Goal: Task Accomplishment & Management: Manage account settings

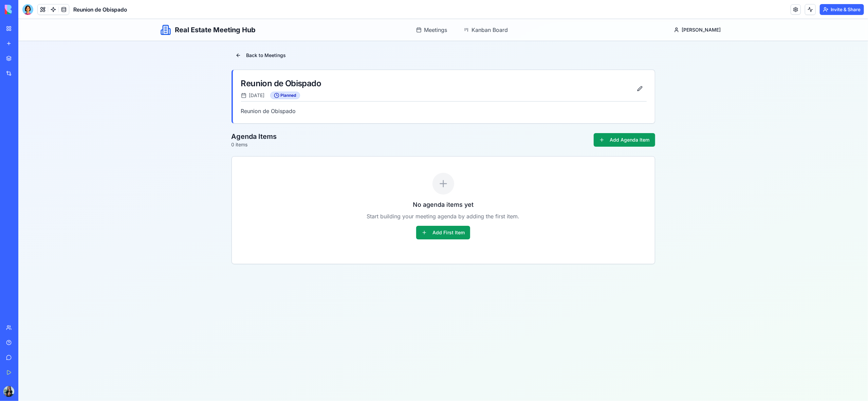
click at [12, 31] on link "My Workspace" at bounding box center [15, 29] width 27 height 14
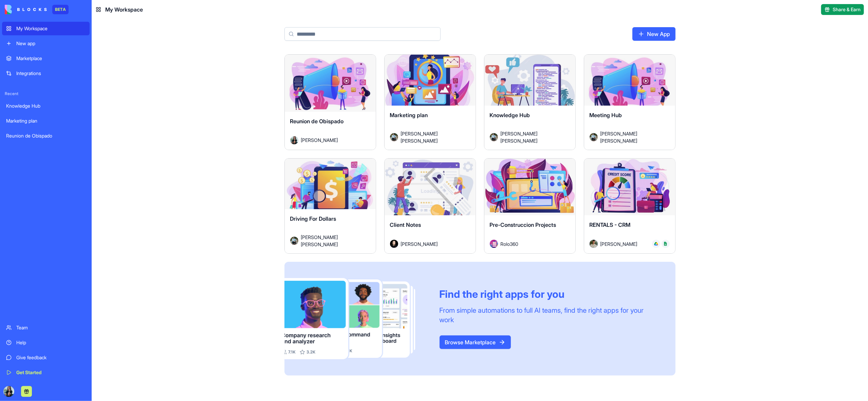
click at [331, 107] on div "Launch" at bounding box center [330, 83] width 91 height 57
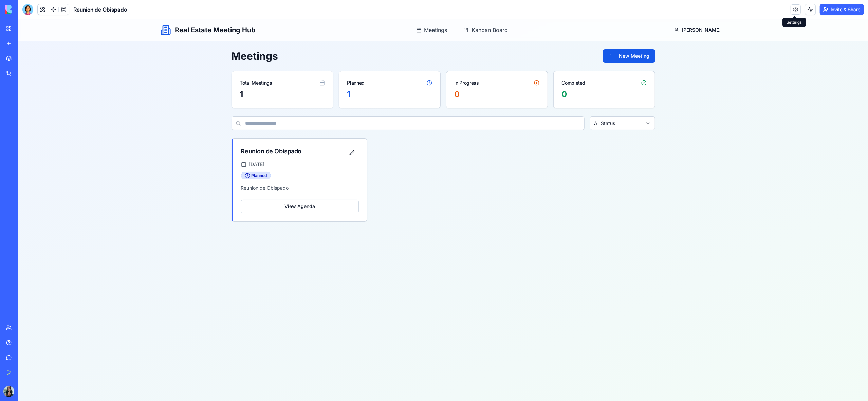
click at [793, 12] on link at bounding box center [796, 9] width 10 height 10
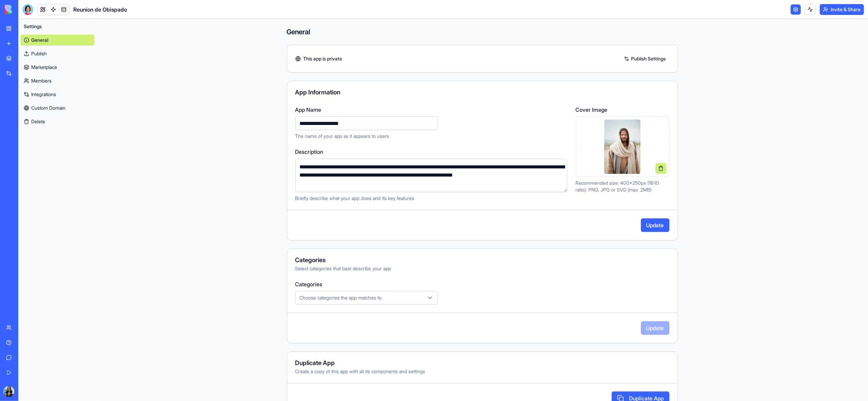
click at [8, 30] on link "My Workspace" at bounding box center [15, 29] width 27 height 14
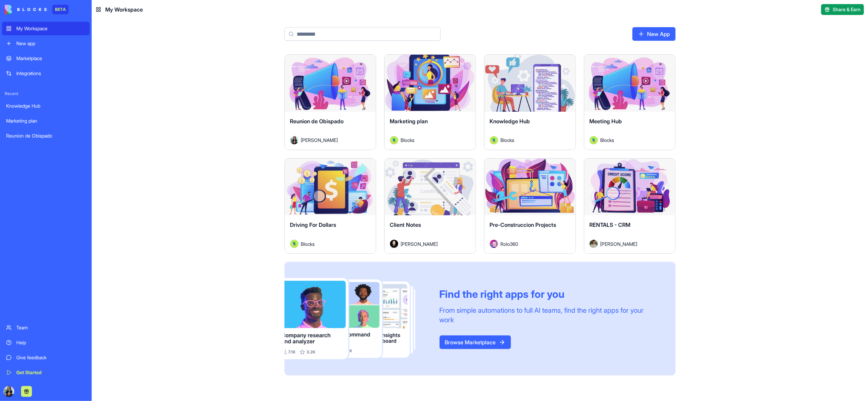
click at [326, 98] on div "Launch" at bounding box center [330, 83] width 91 height 57
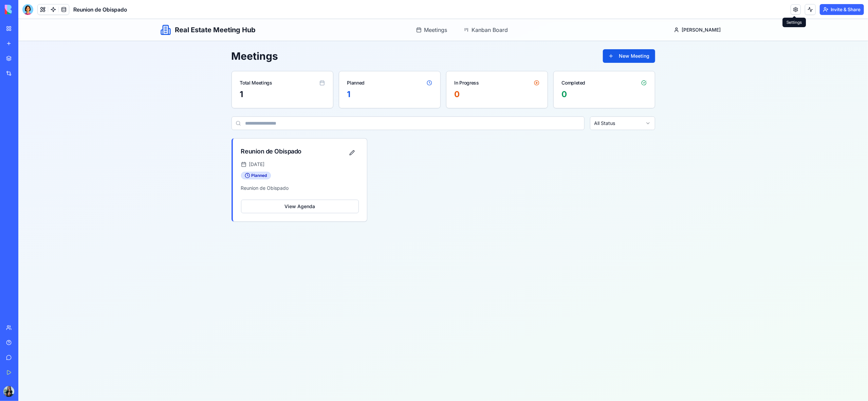
click at [792, 9] on link at bounding box center [796, 9] width 10 height 10
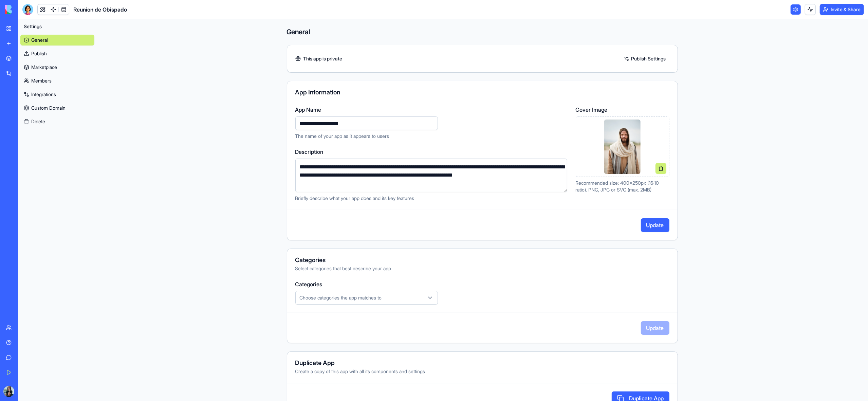
click at [655, 226] on button "Update" at bounding box center [655, 225] width 29 height 14
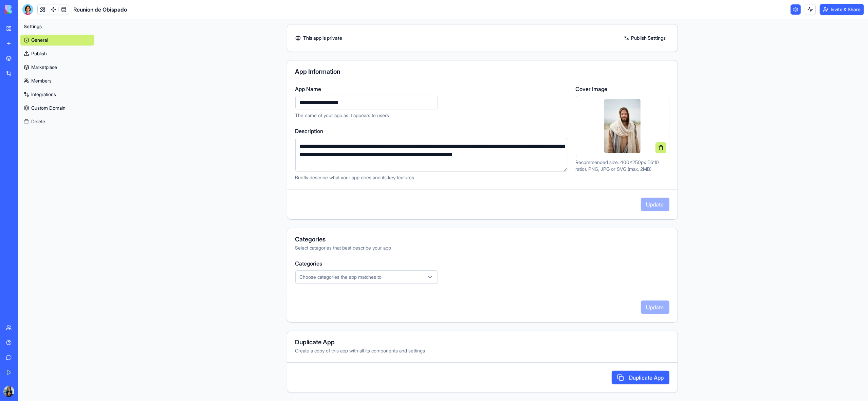
click at [739, 228] on main "**********" at bounding box center [482, 210] width 772 height 382
click at [628, 139] on img at bounding box center [622, 126] width 36 height 54
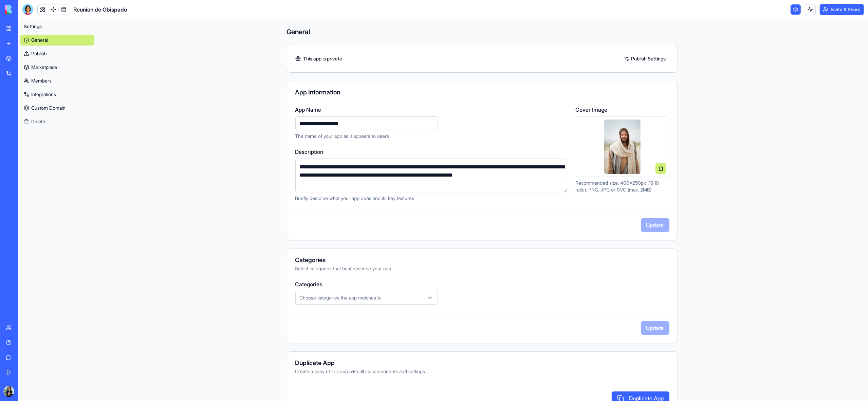
click at [11, 29] on link "My Workspace" at bounding box center [15, 29] width 27 height 14
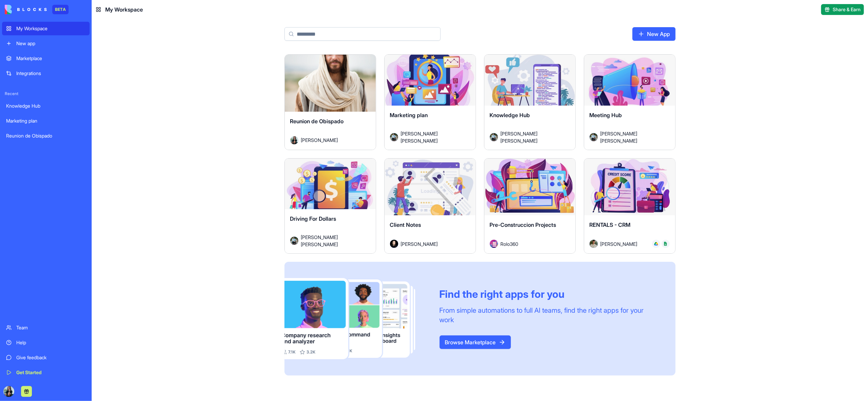
click at [369, 65] on html "BETA My Workspace New app Marketplace Integrations Recent Knowledge Hub Marketi…" at bounding box center [434, 200] width 868 height 401
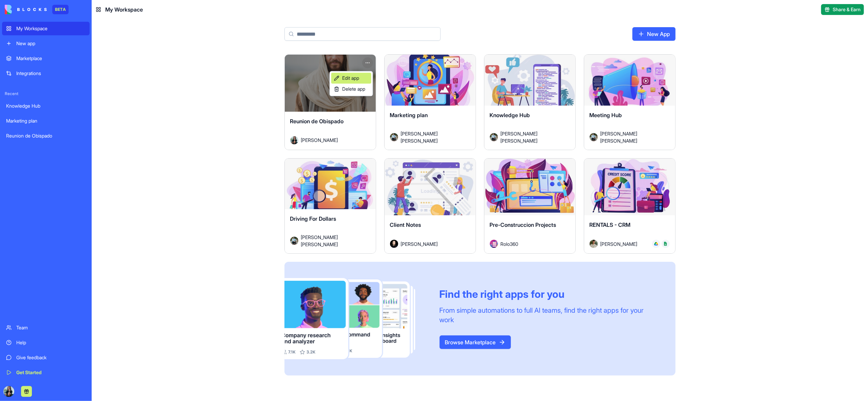
click at [358, 77] on span "Edit app" at bounding box center [350, 78] width 17 height 7
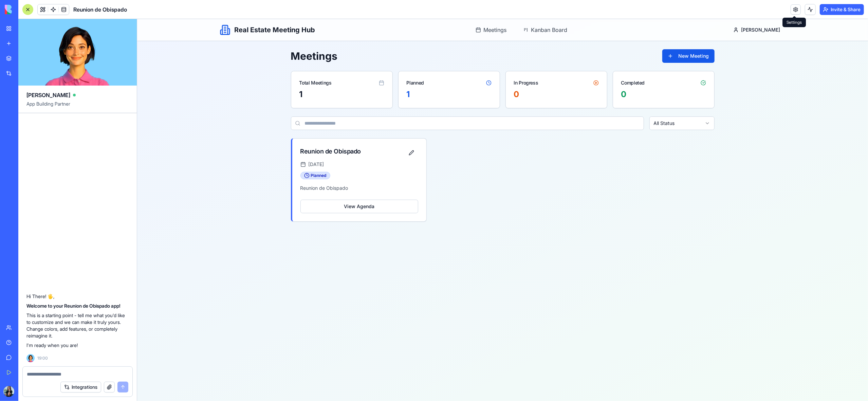
click at [793, 8] on link at bounding box center [796, 9] width 10 height 10
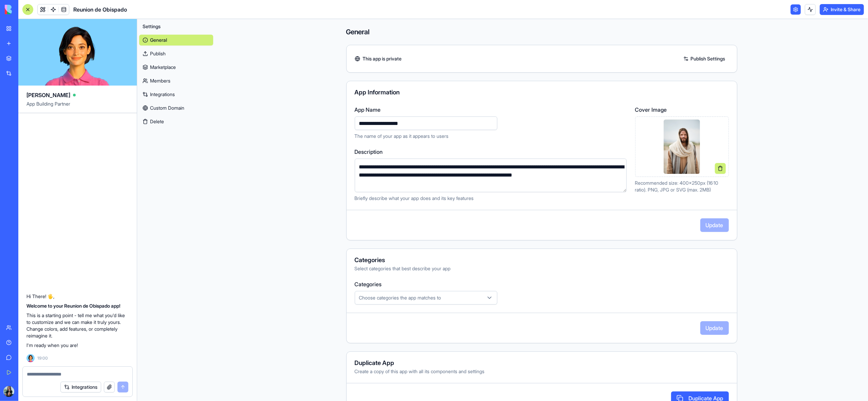
click at [675, 151] on img at bounding box center [682, 147] width 36 height 54
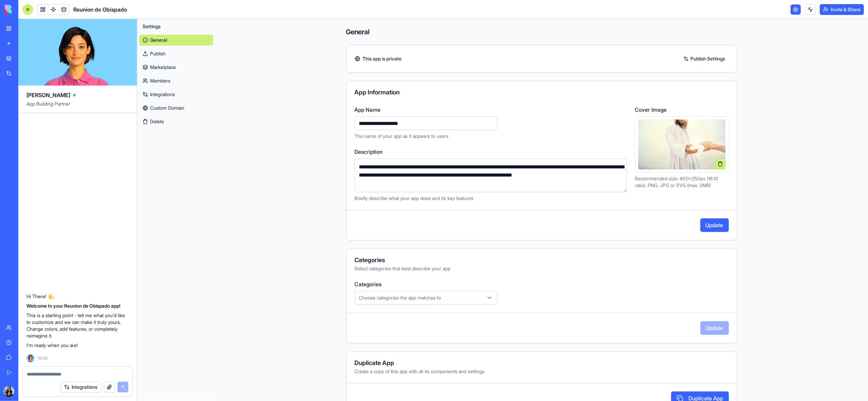
click at [715, 226] on button "Update" at bounding box center [715, 225] width 29 height 14
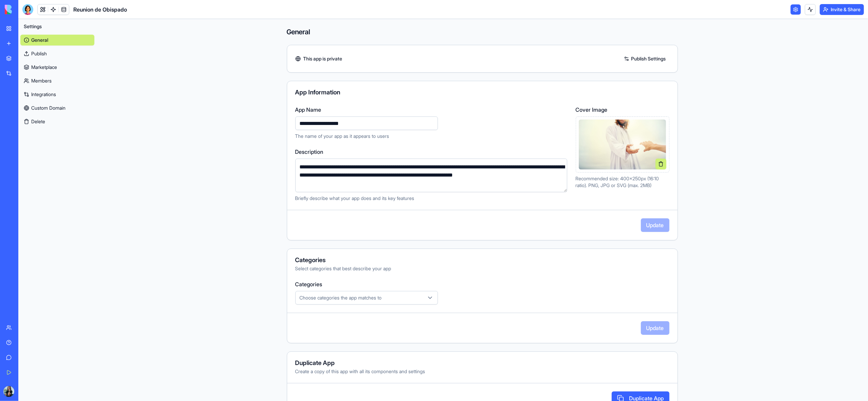
click at [10, 28] on link "My Workspace" at bounding box center [15, 29] width 27 height 14
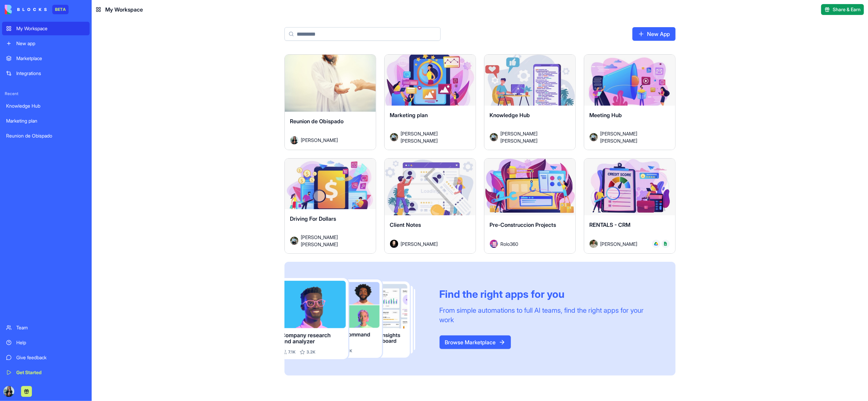
click at [327, 99] on div "Launch" at bounding box center [330, 83] width 91 height 57
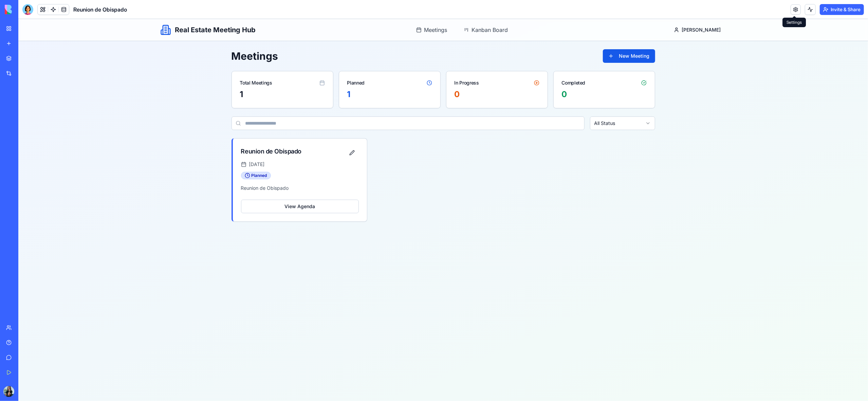
click at [797, 11] on link at bounding box center [796, 9] width 10 height 10
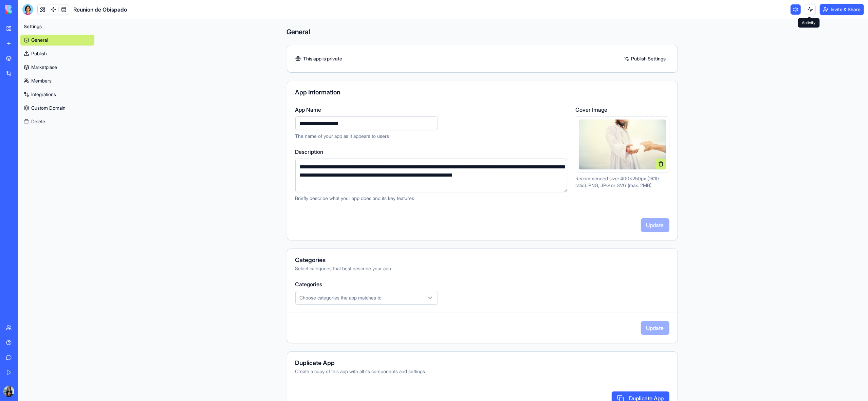
click at [812, 10] on button at bounding box center [810, 9] width 11 height 11
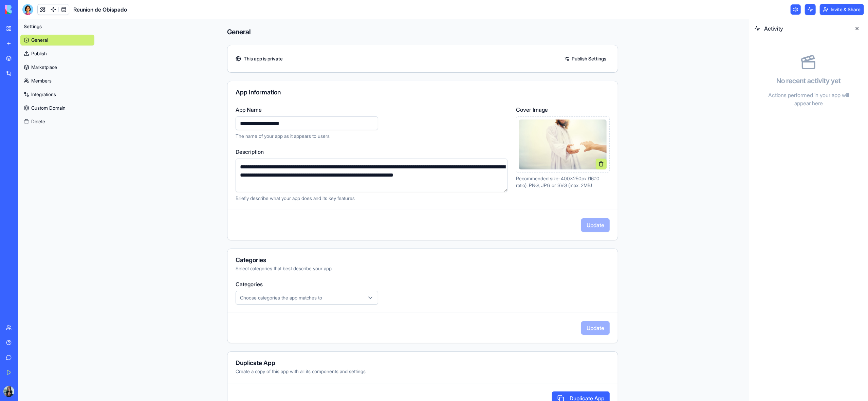
click at [812, 10] on button at bounding box center [810, 9] width 11 height 11
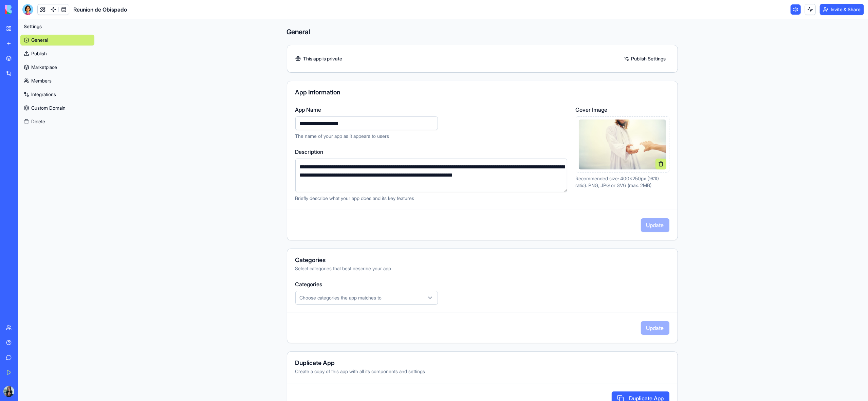
click at [794, 11] on link at bounding box center [796, 9] width 10 height 10
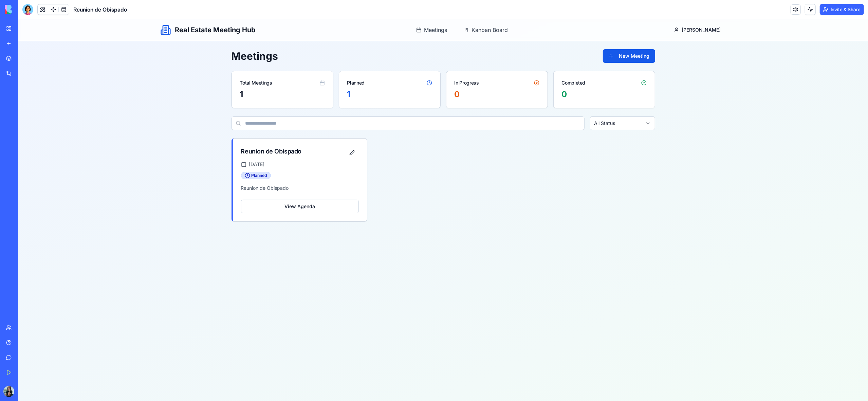
click at [9, 31] on link "My Workspace" at bounding box center [15, 29] width 27 height 14
